Goal: Navigation & Orientation: Find specific page/section

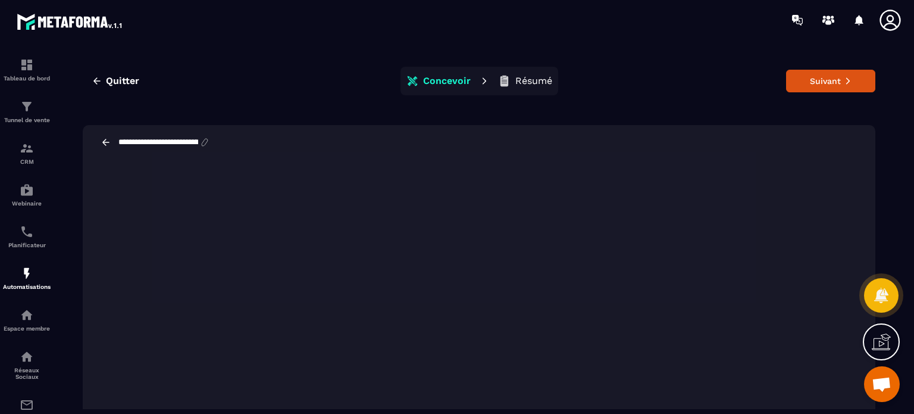
click at [886, 18] on icon at bounding box center [891, 20] width 24 height 24
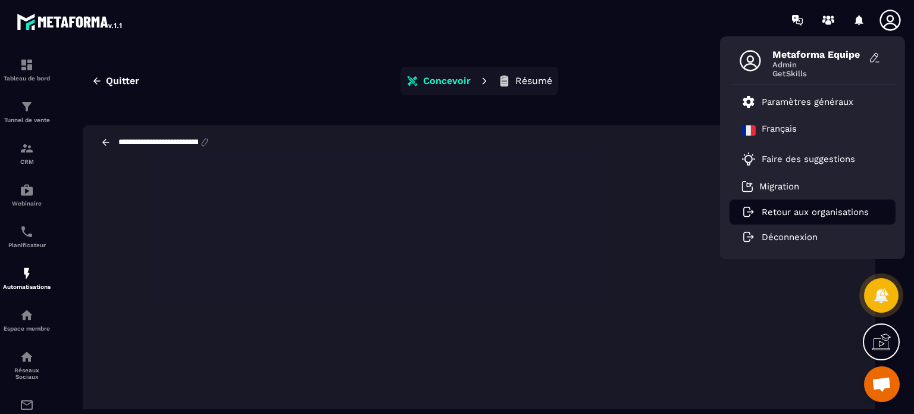
click at [774, 216] on p "Retour aux organisations" at bounding box center [815, 212] width 107 height 11
